Goal: Task Accomplishment & Management: Use online tool/utility

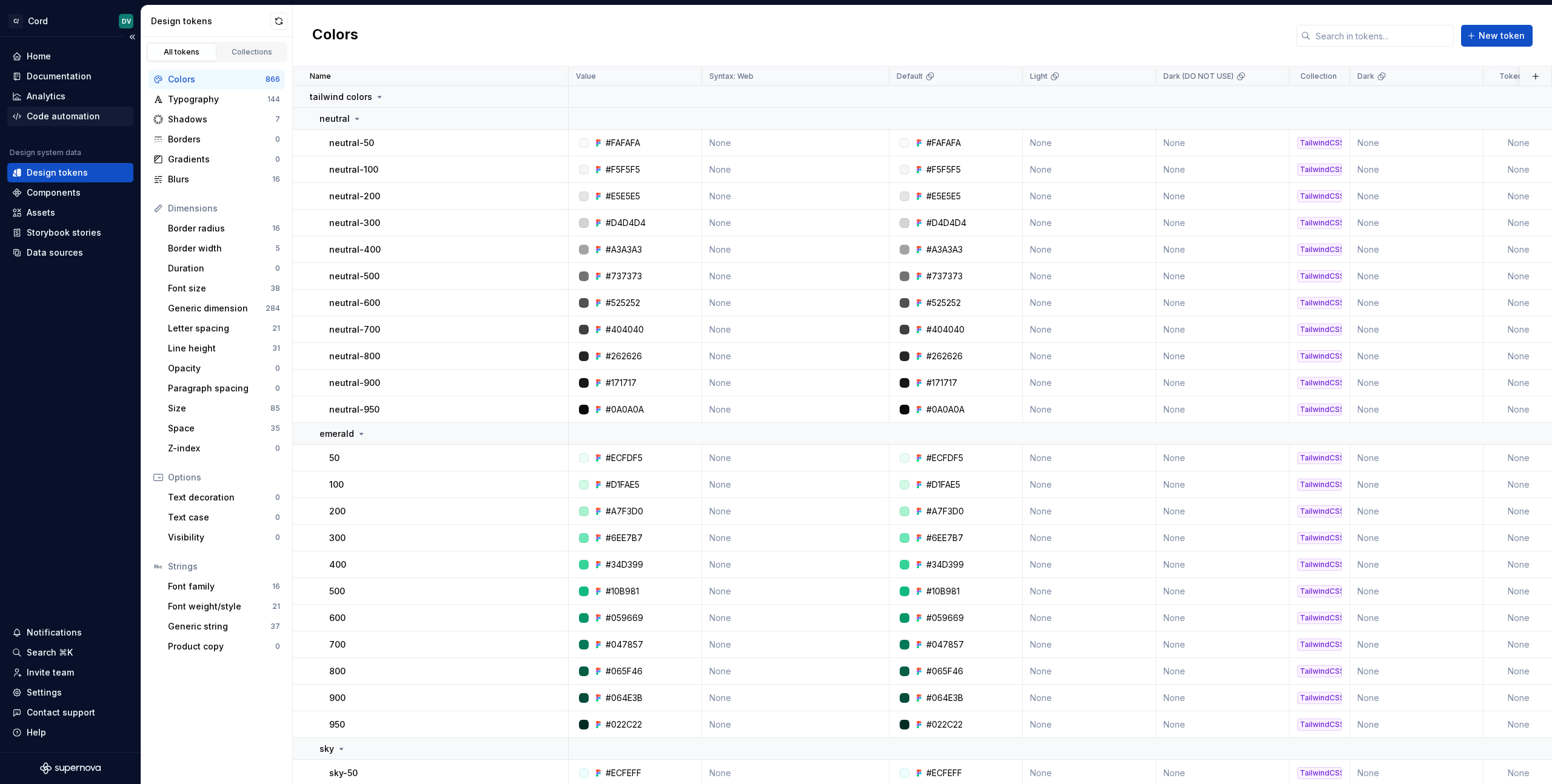
click at [69, 117] on div "Code automation" at bounding box center [64, 117] width 73 height 12
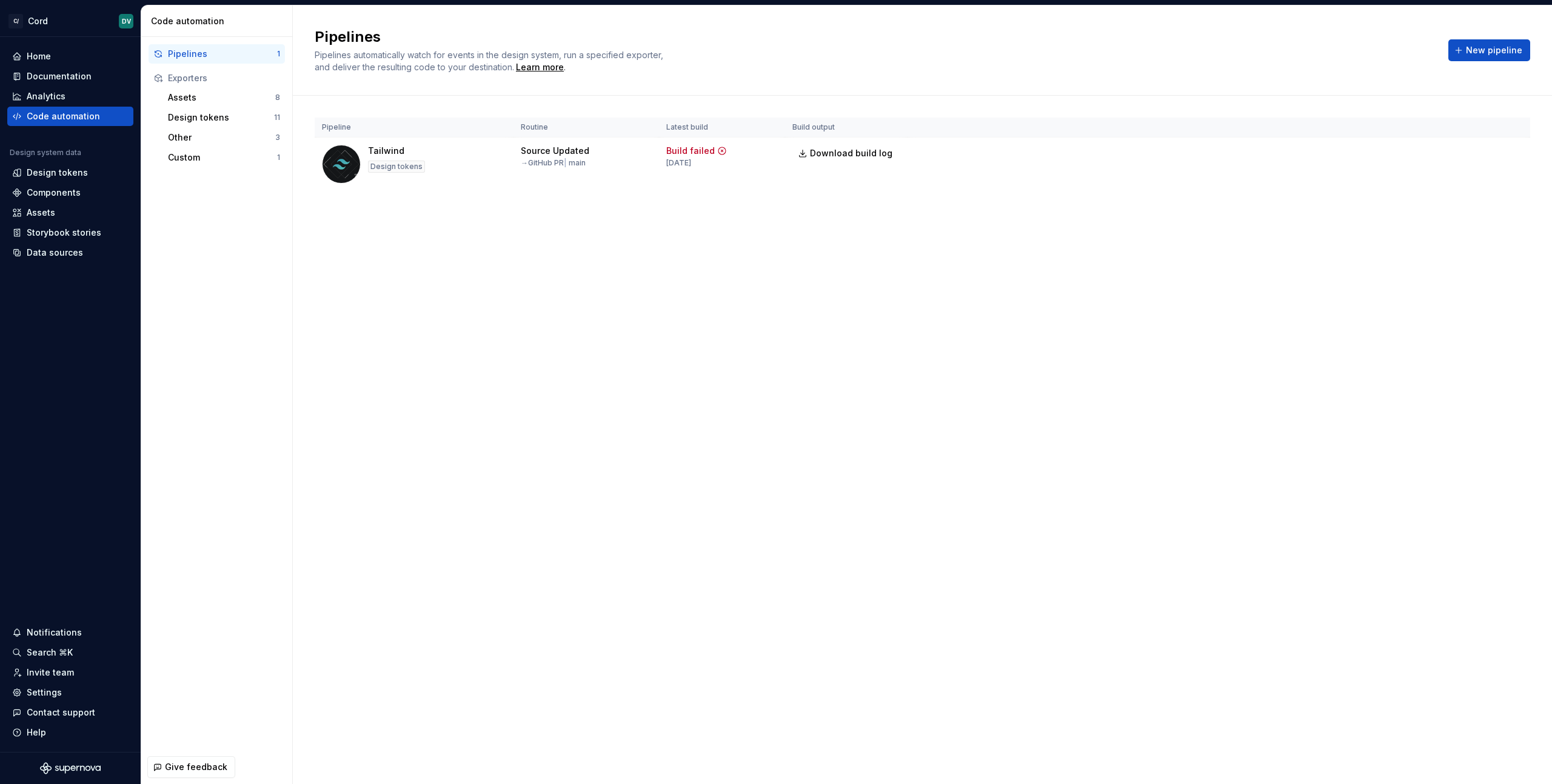
click at [732, 226] on div "Pipeline Routine Latest build Build output Tailwind Design tokens Source Update…" at bounding box center [922, 166] width 1215 height 141
click at [1516, 151] on html "C/ Cord DV Home Documentation Analytics Code automation Design system data Desi…" at bounding box center [776, 392] width 1552 height 784
click at [1474, 175] on div "Edit pipeline" at bounding box center [1497, 180] width 104 height 12
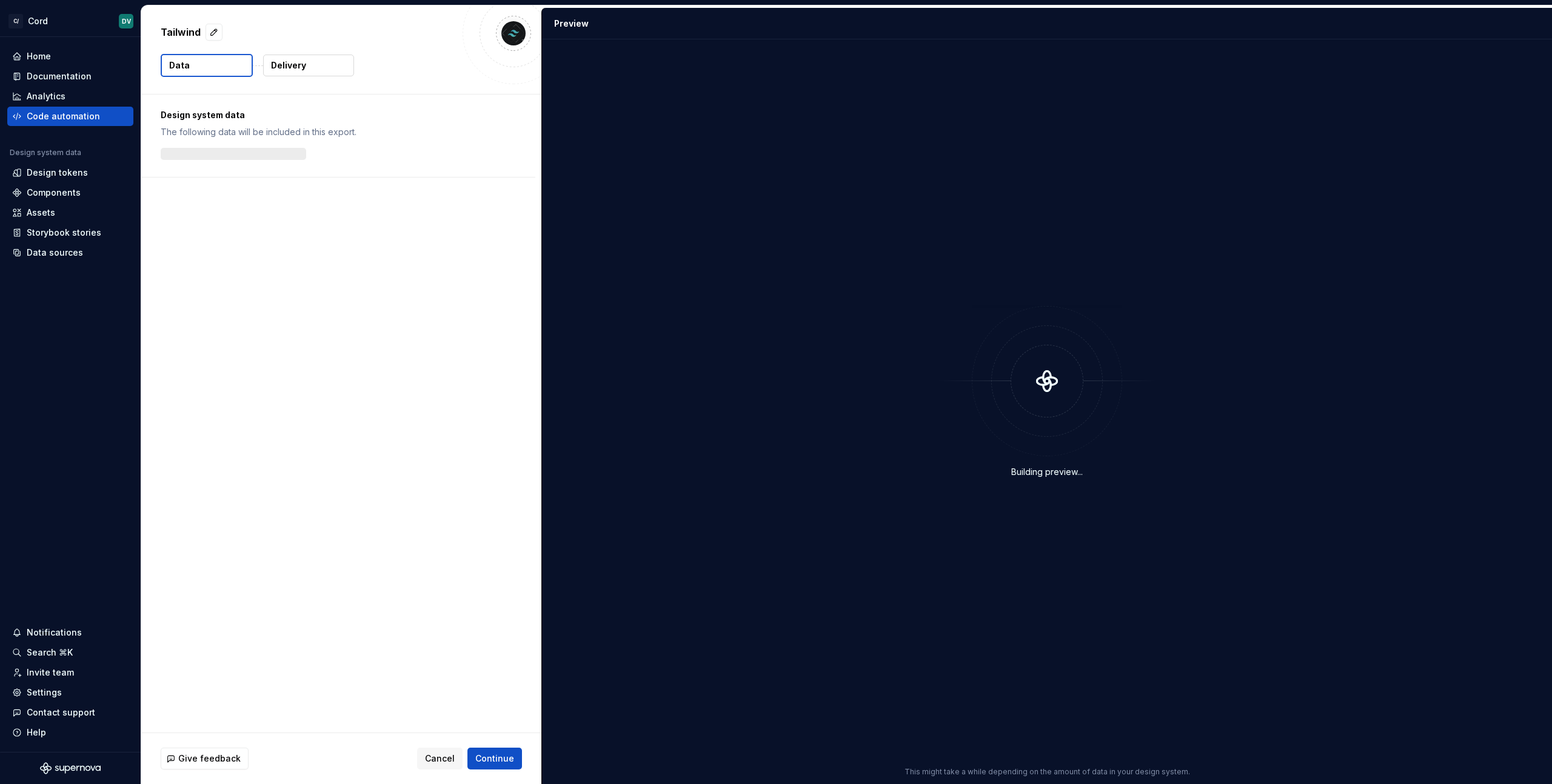
click at [287, 70] on p "Delivery" at bounding box center [288, 66] width 35 height 12
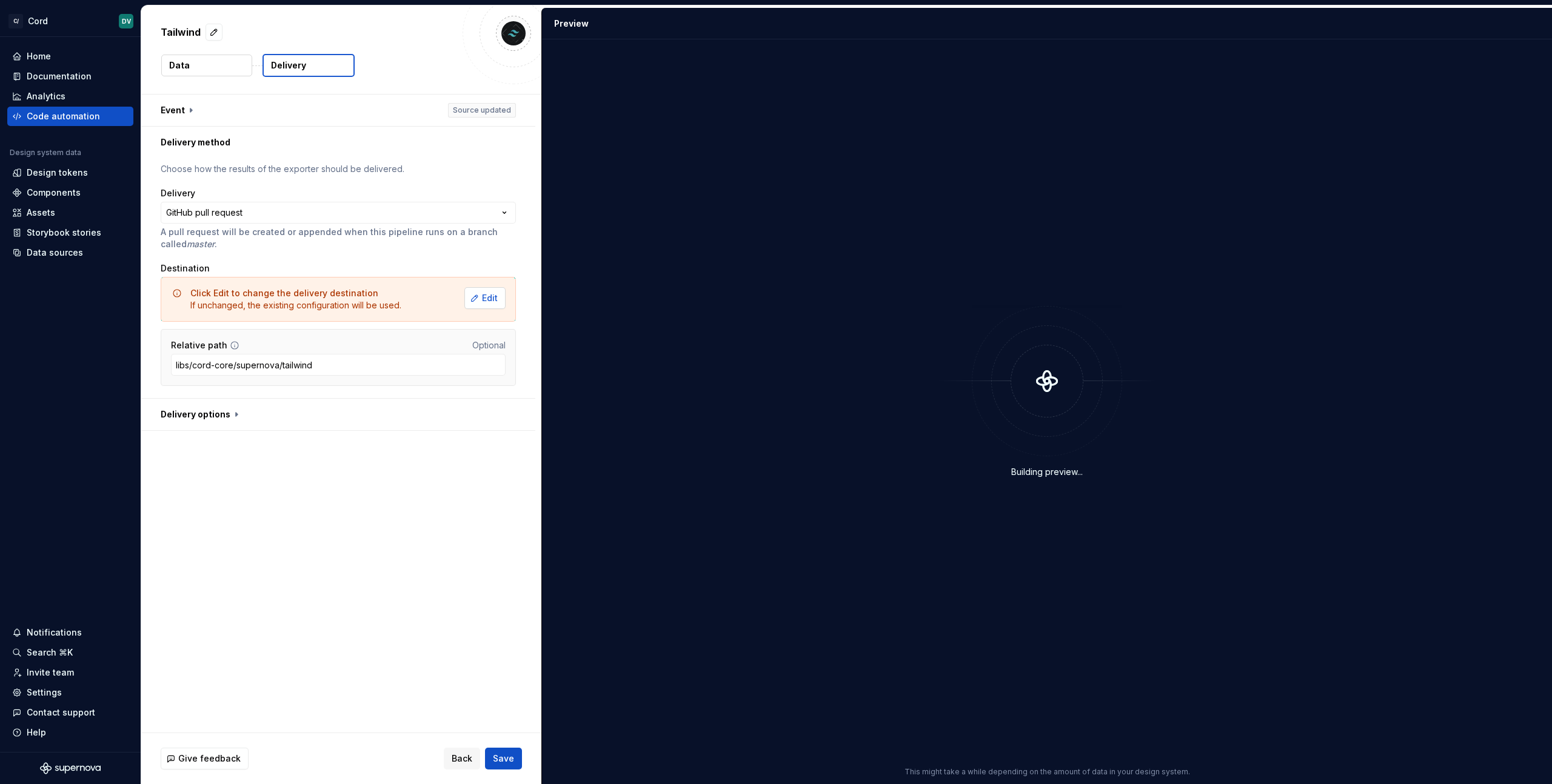
click at [480, 302] on button "Edit" at bounding box center [485, 298] width 41 height 22
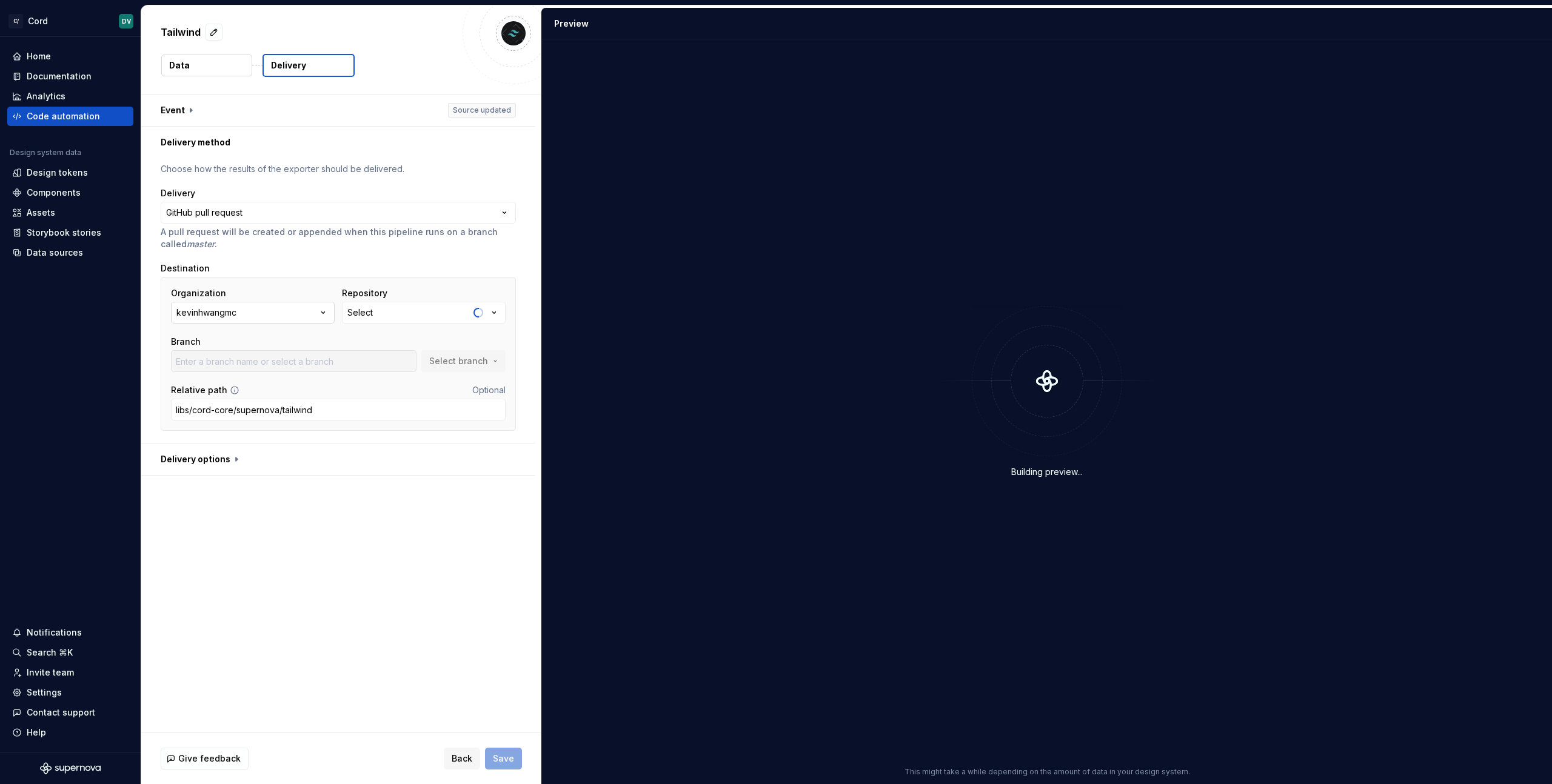
click at [215, 312] on div "kevinhwangmc" at bounding box center [206, 313] width 60 height 12
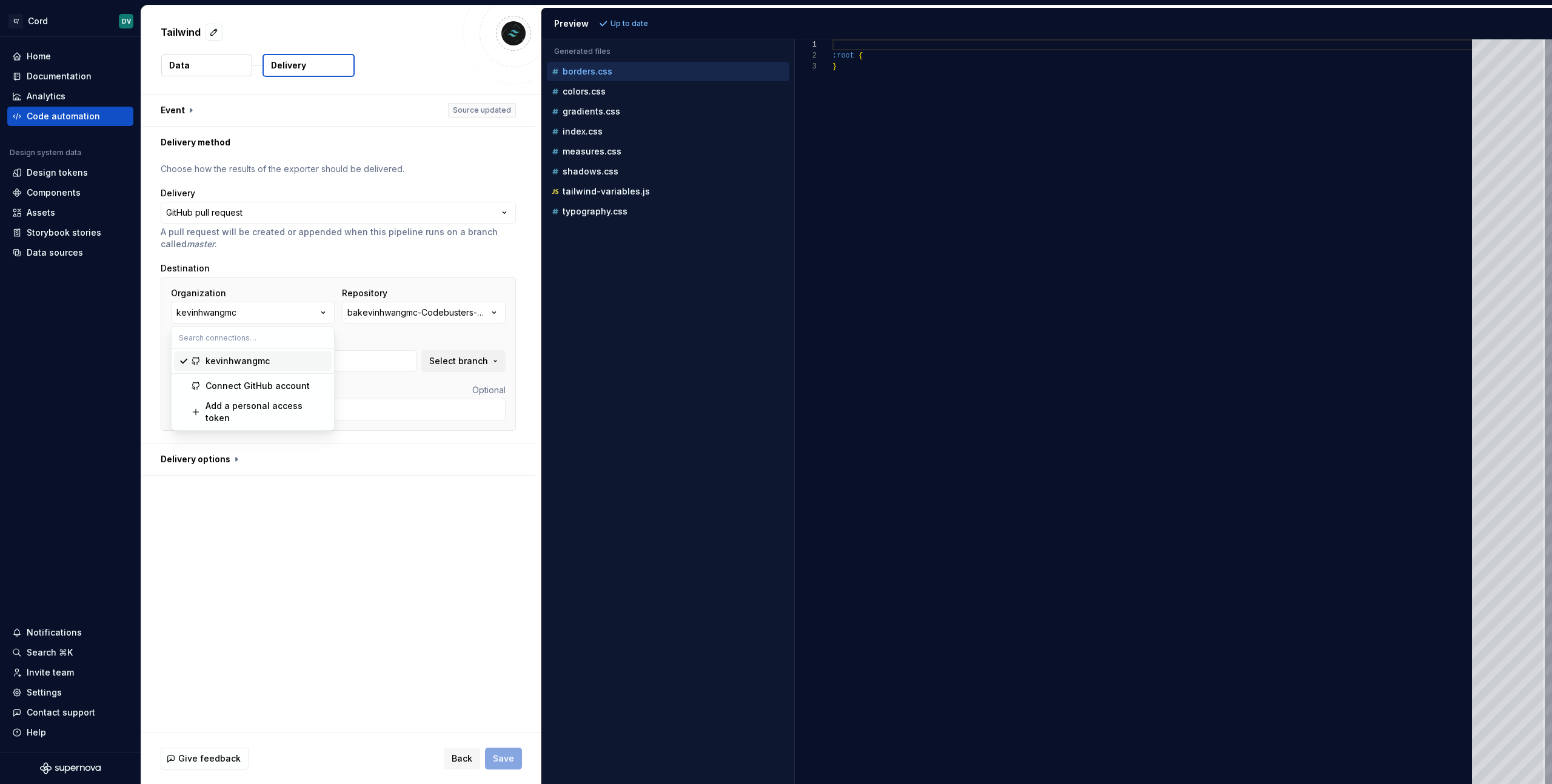
type input "master"
click at [244, 385] on div "Connect GitHub account" at bounding box center [257, 386] width 104 height 12
